Goal: Transaction & Acquisition: Purchase product/service

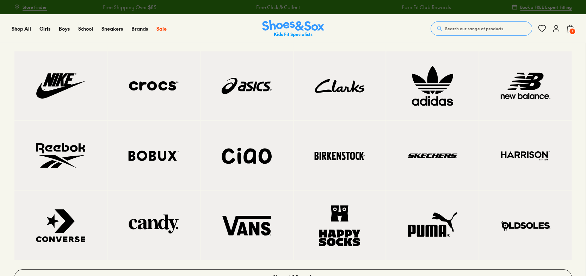
click at [499, 93] on img at bounding box center [526, 86] width 64 height 41
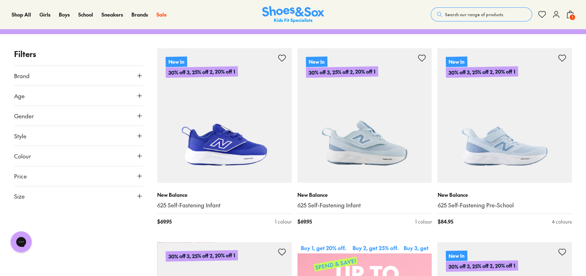
scroll to position [106, 0]
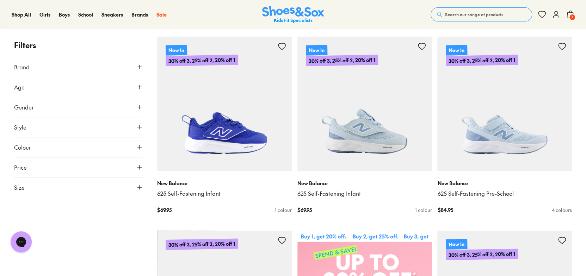
click at [42, 89] on button "Age" at bounding box center [78, 87] width 129 height 20
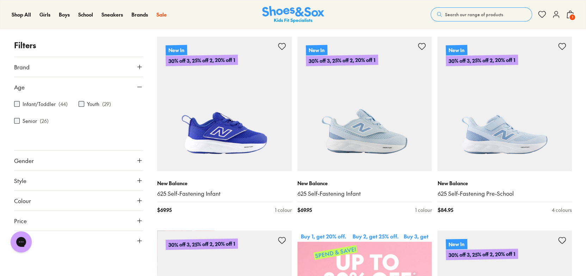
click at [41, 122] on p "( 26 )" at bounding box center [44, 120] width 9 height 7
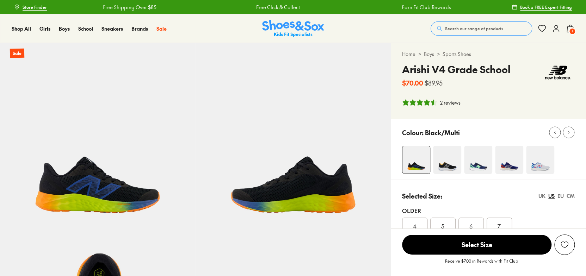
scroll to position [141, 0]
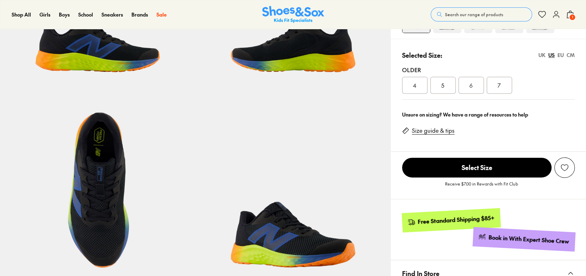
select select "*"
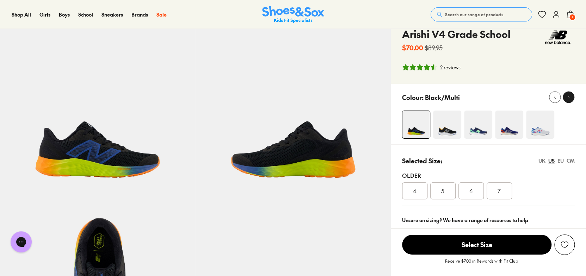
click at [566, 99] on icon at bounding box center [568, 97] width 5 height 5
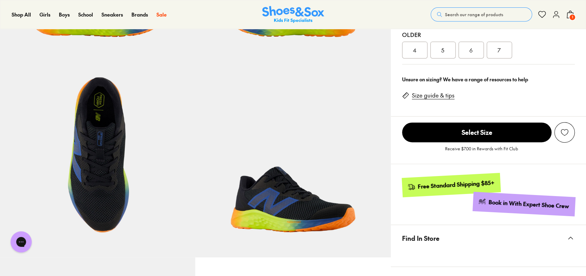
scroll to position [282, 0]
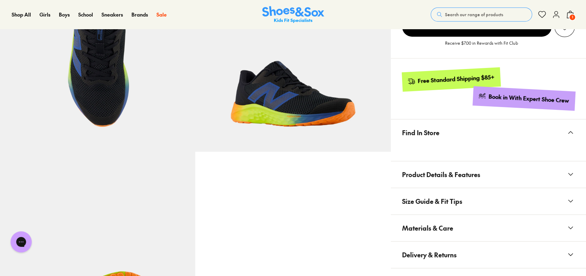
click at [476, 16] on span "Search our range of products" at bounding box center [474, 14] width 58 height 6
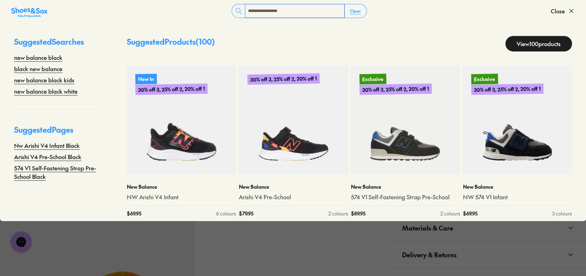
type input "**********"
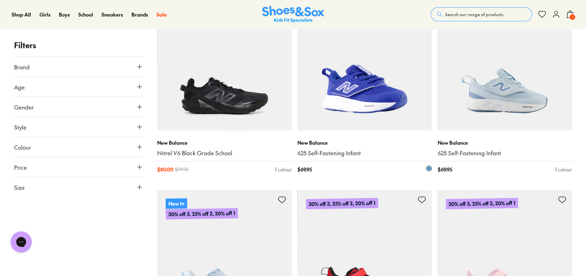
scroll to position [880, 0]
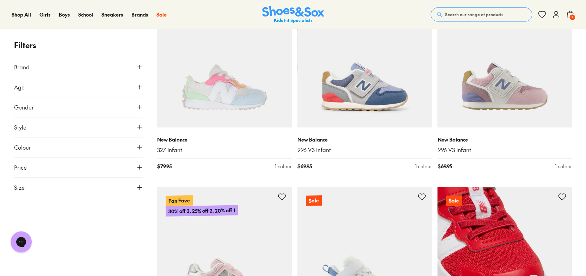
scroll to position [4864, 0]
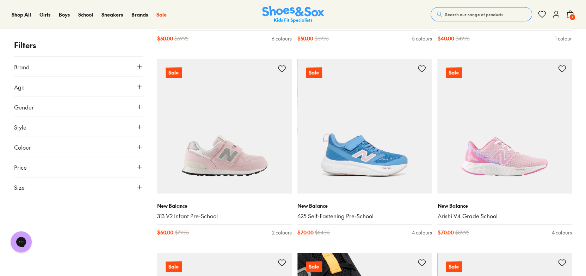
scroll to position [5393, 0]
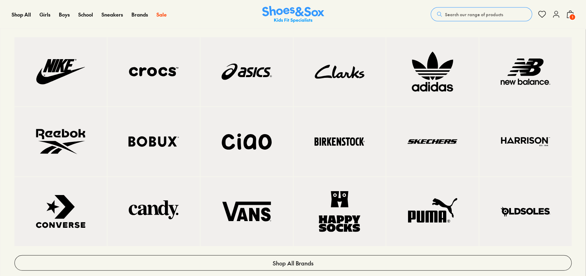
click at [86, 66] on img at bounding box center [61, 71] width 64 height 41
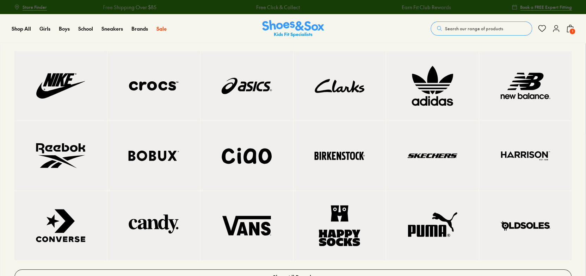
click at [157, 149] on img at bounding box center [154, 155] width 64 height 41
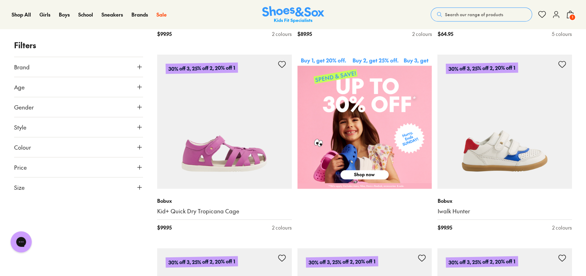
click at [476, 15] on span "Search our range of products" at bounding box center [474, 14] width 58 height 6
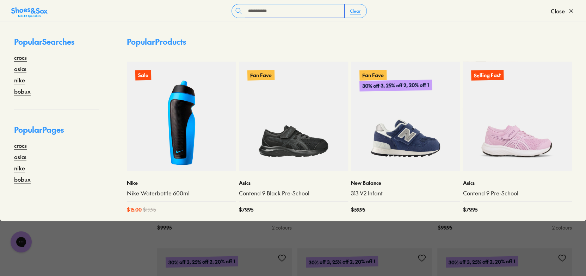
type input "**********"
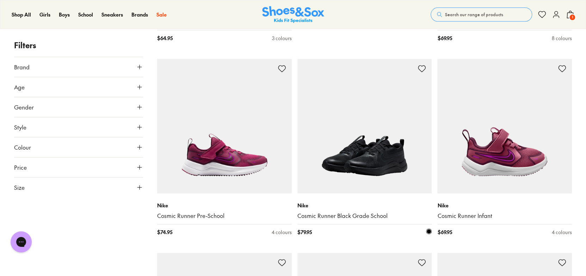
scroll to position [494, 0]
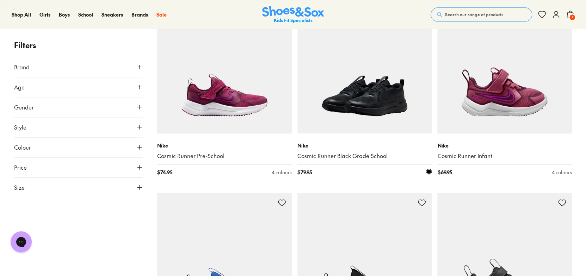
click at [364, 109] on img at bounding box center [365, 66] width 135 height 135
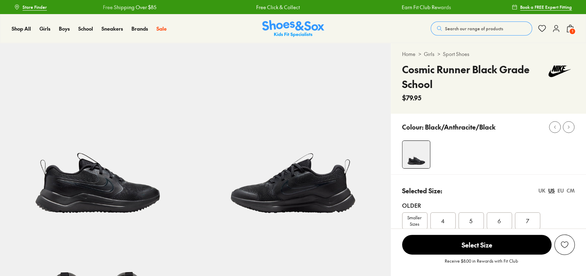
select select "*"
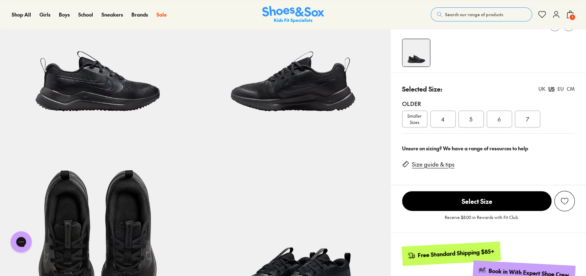
scroll to position [106, 0]
